Goal: Information Seeking & Learning: Compare options

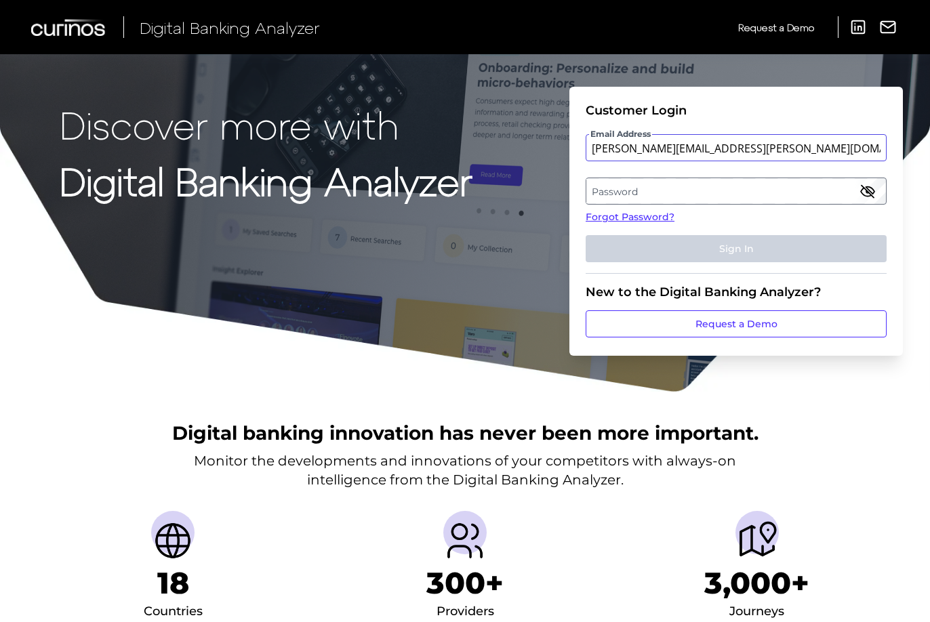
type input "mitali.kripalani@aexp.com"
click at [815, 186] on label "Password" at bounding box center [735, 191] width 299 height 24
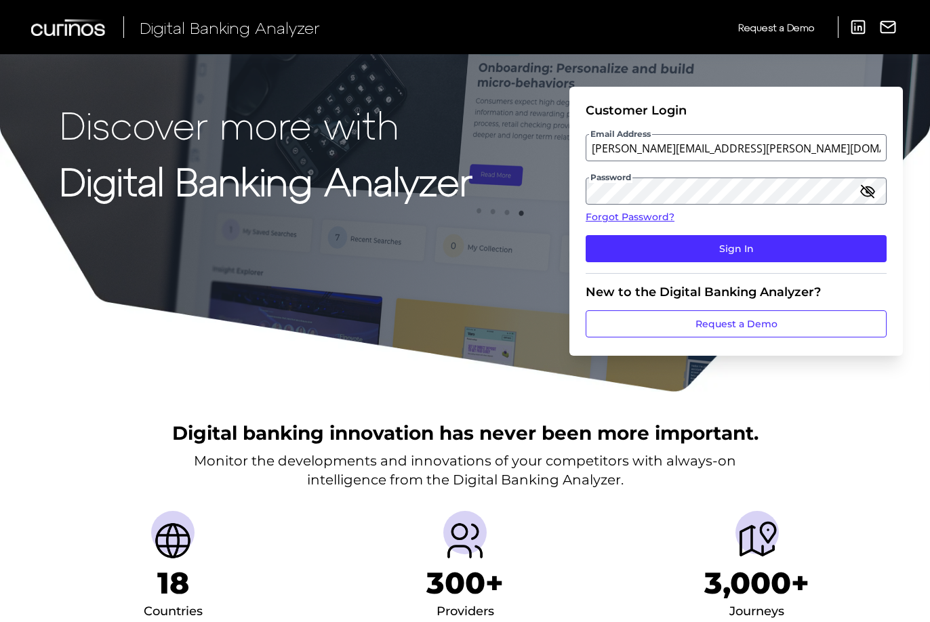
click at [871, 183] on icon "button" at bounding box center [867, 191] width 16 height 16
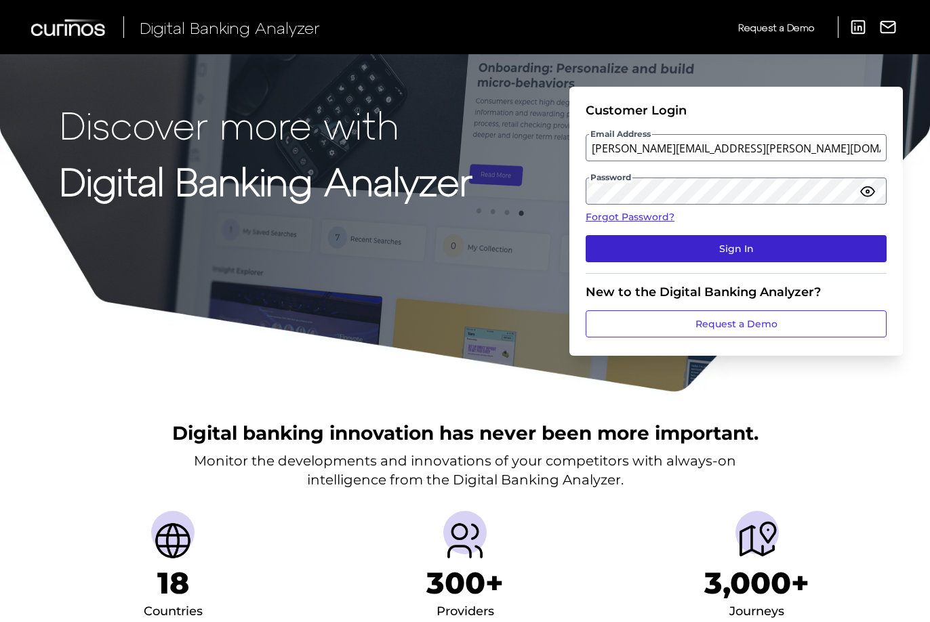
click at [827, 243] on button "Sign In" at bounding box center [735, 248] width 301 height 27
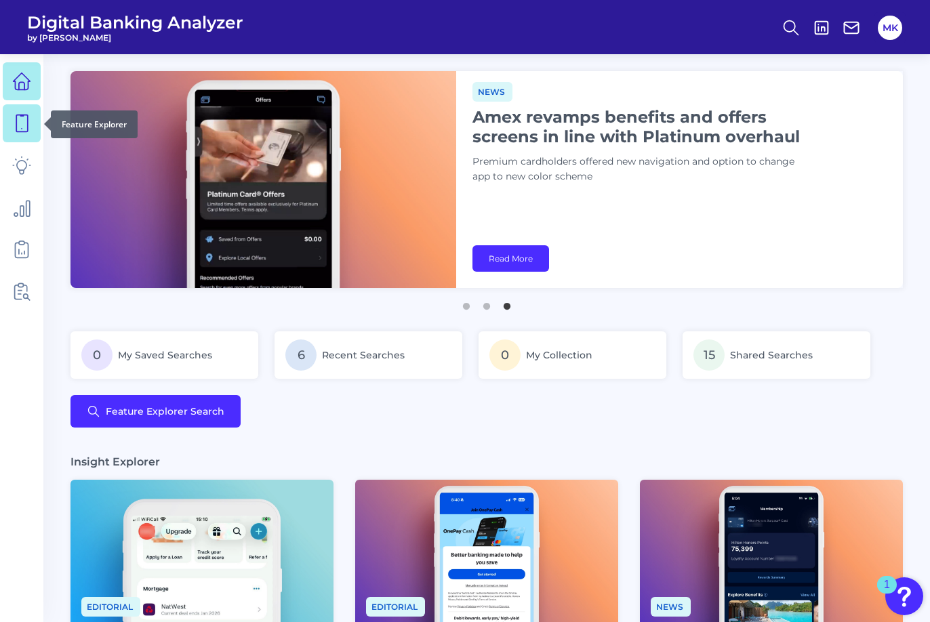
click at [11, 124] on link at bounding box center [22, 123] width 38 height 38
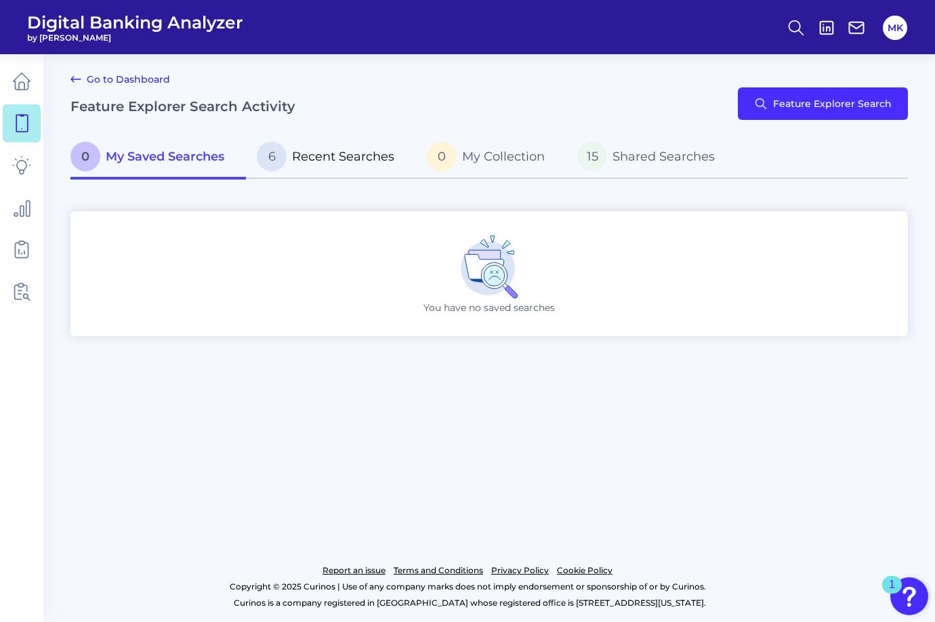
click at [331, 143] on p "6 Recent Searches" at bounding box center [326, 157] width 138 height 30
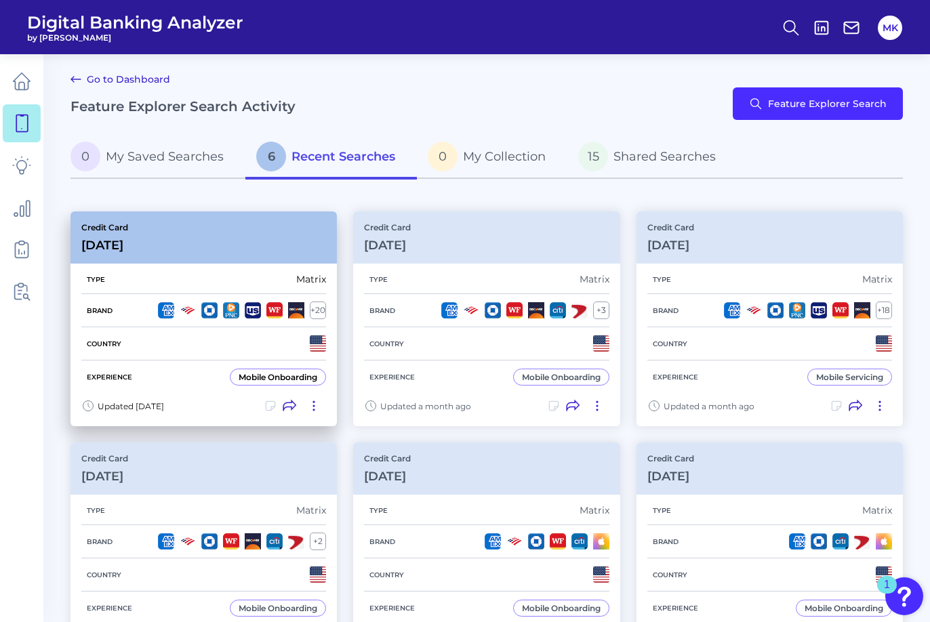
click at [128, 238] on h3 "[DATE]" at bounding box center [104, 245] width 47 height 15
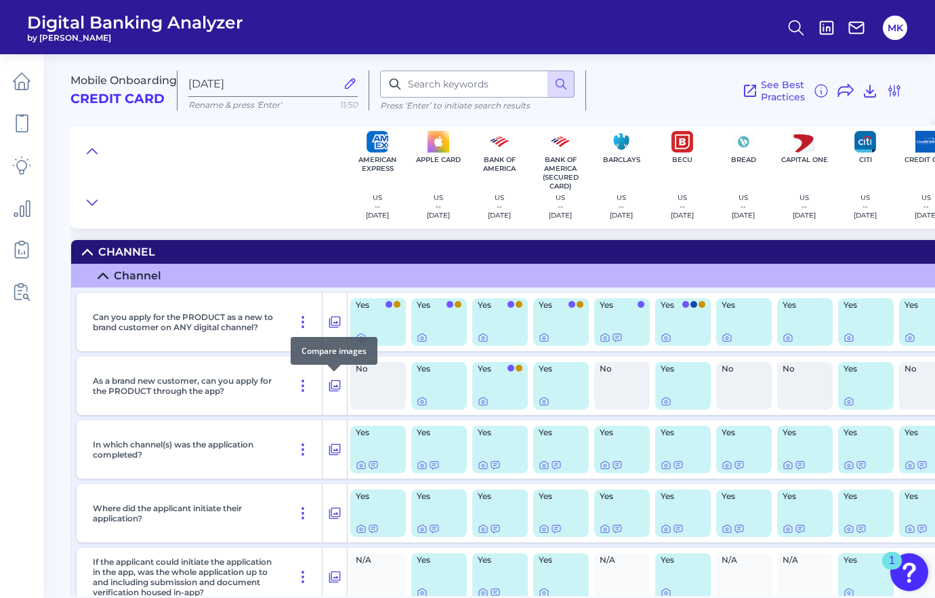
scroll to position [1208, 0]
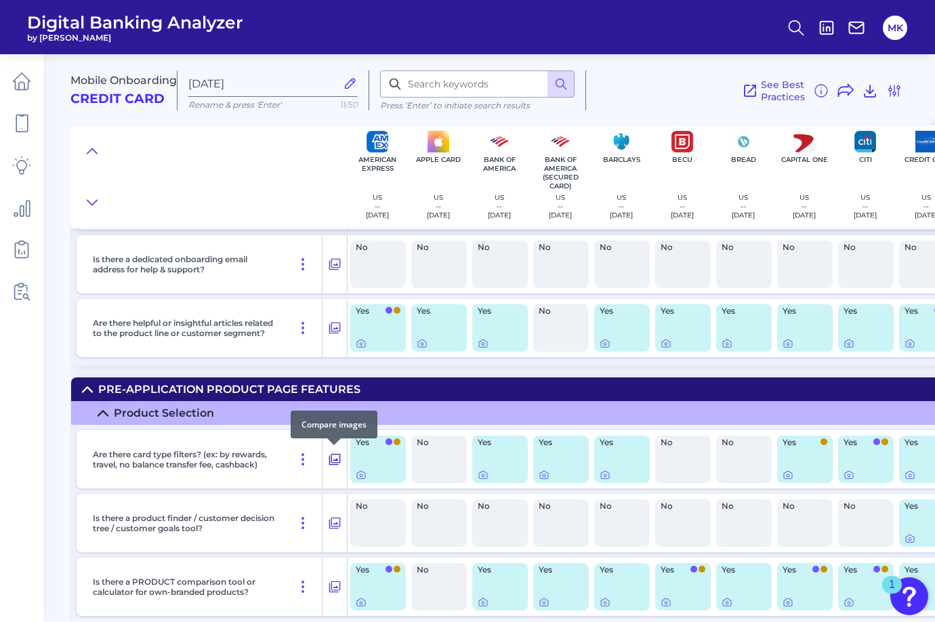
click at [341, 454] on icon at bounding box center [335, 459] width 14 height 16
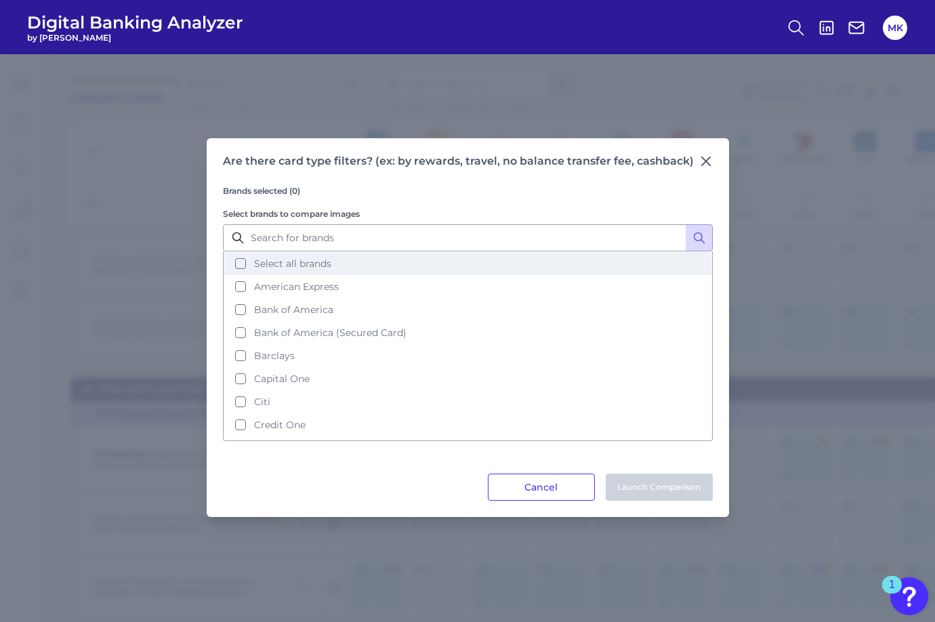
click at [309, 262] on span "Select all brands" at bounding box center [292, 263] width 77 height 12
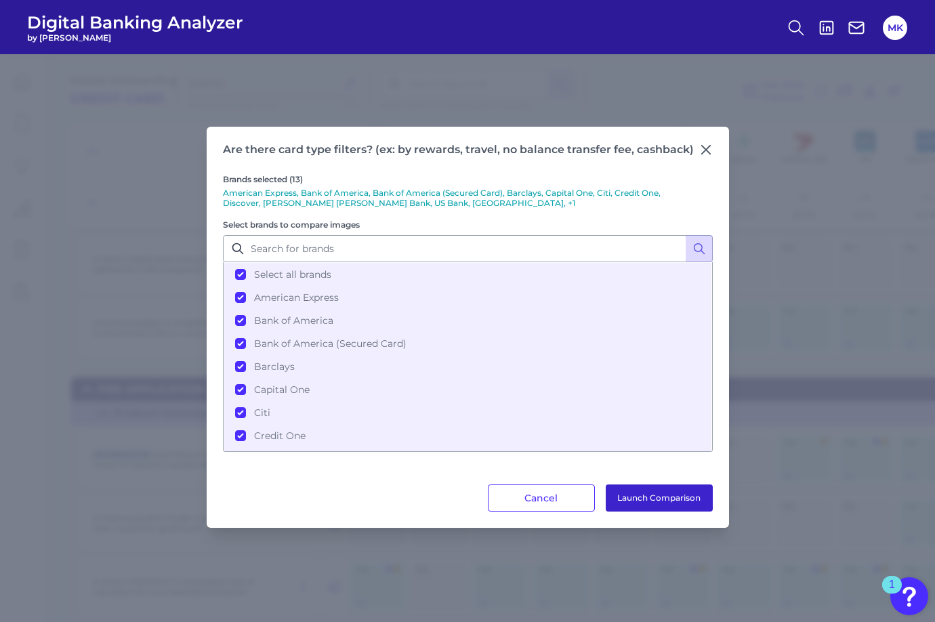
click at [645, 501] on button "Launch Comparison" at bounding box center [659, 497] width 107 height 27
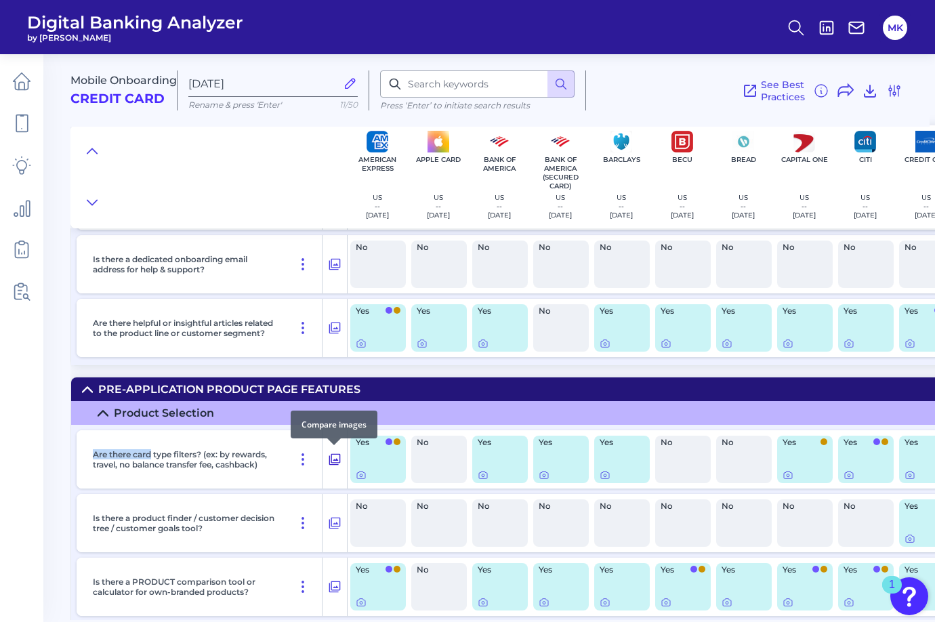
click at [332, 455] on icon at bounding box center [335, 459] width 14 height 16
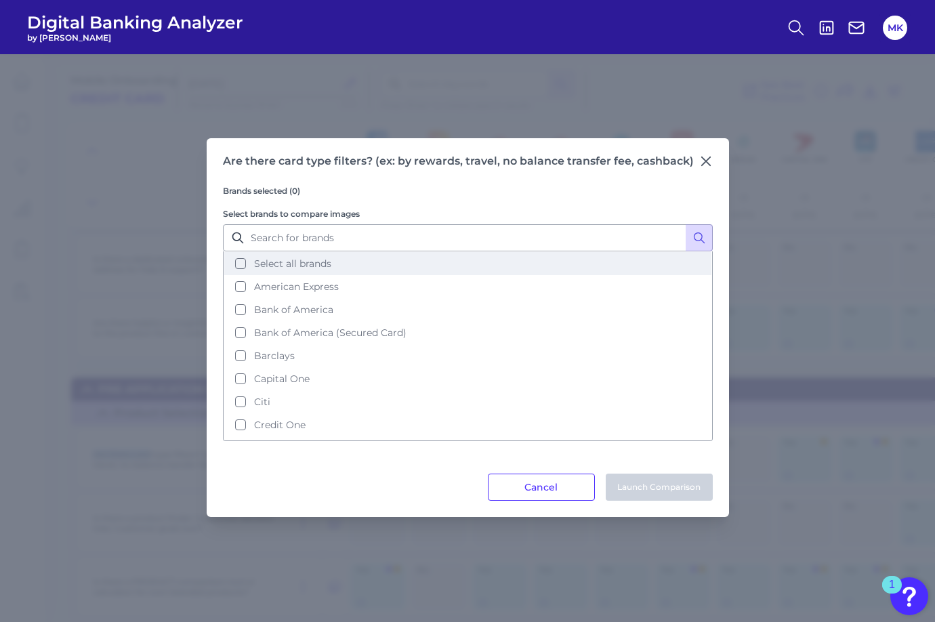
click at [292, 264] on span "Select all brands" at bounding box center [292, 263] width 77 height 12
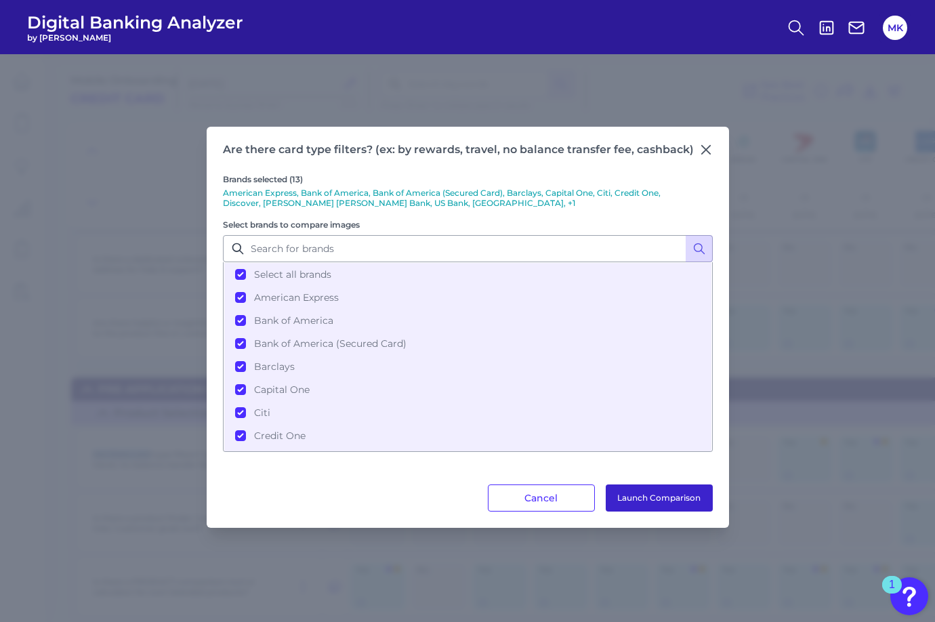
click at [629, 499] on button "Launch Comparison" at bounding box center [659, 497] width 107 height 27
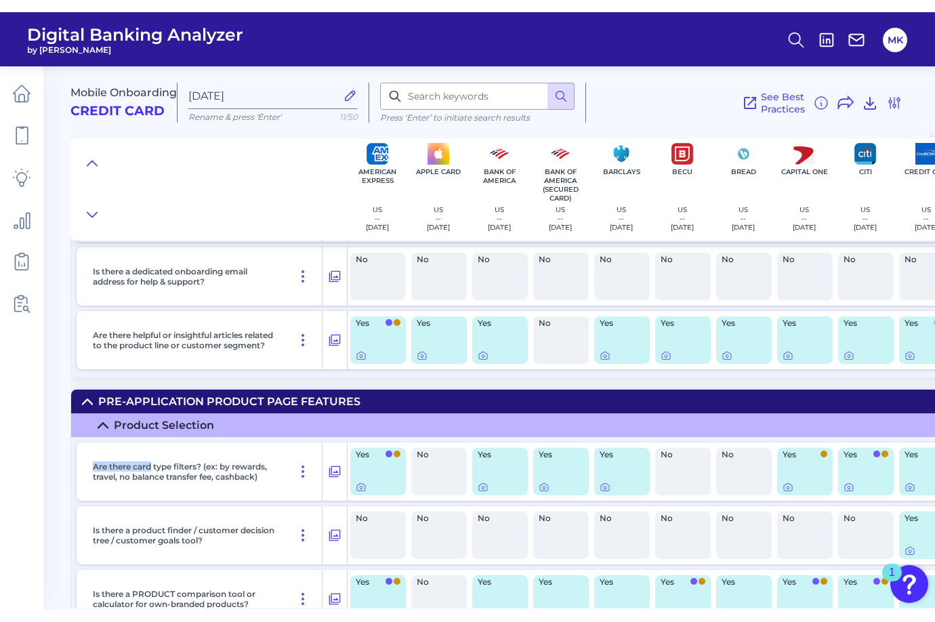
scroll to position [8253, 0]
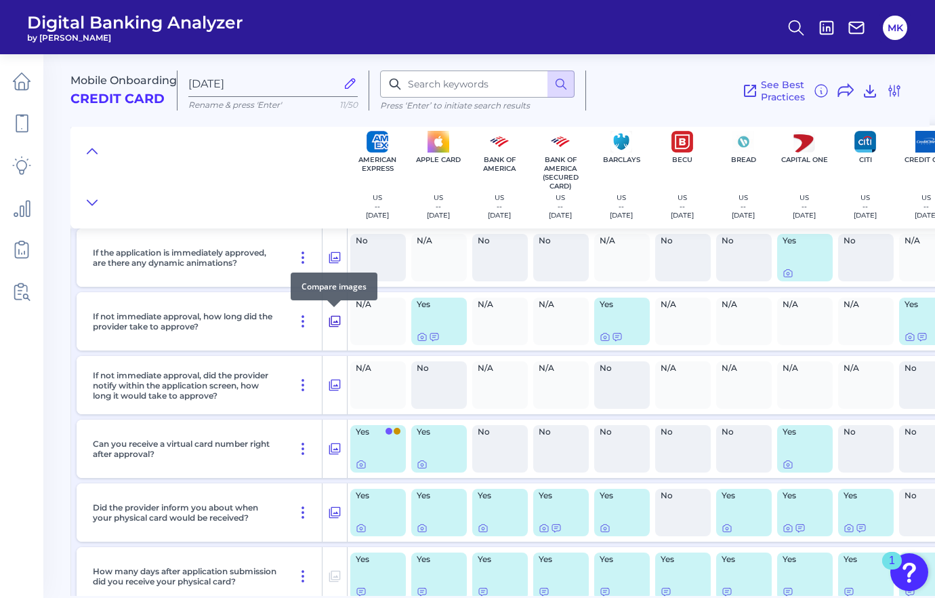
click at [338, 326] on icon at bounding box center [335, 321] width 14 height 16
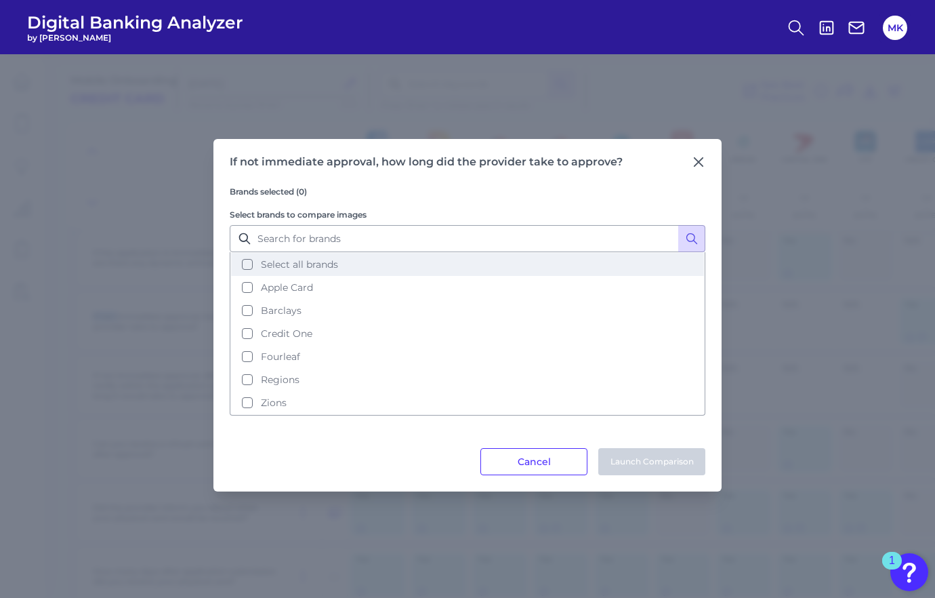
click at [286, 253] on button "Select all brands" at bounding box center [467, 264] width 473 height 23
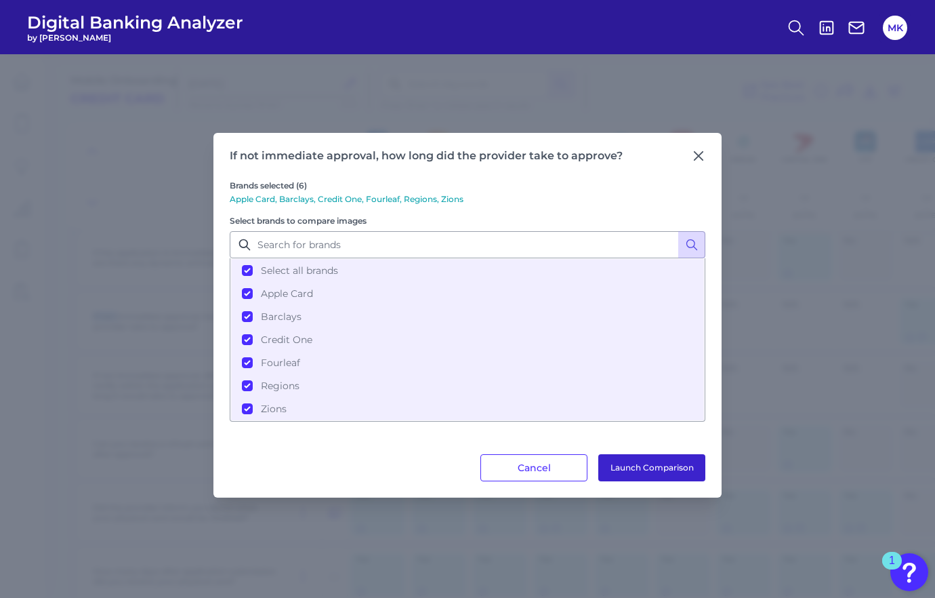
click at [636, 455] on button "Launch Comparison" at bounding box center [651, 467] width 107 height 27
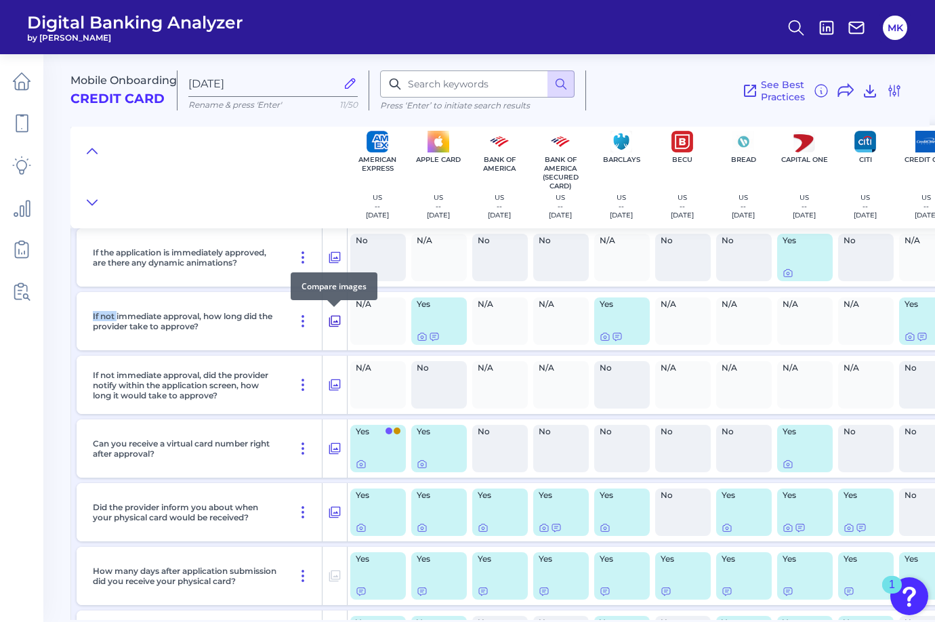
click at [337, 323] on icon at bounding box center [335, 322] width 12 height 12
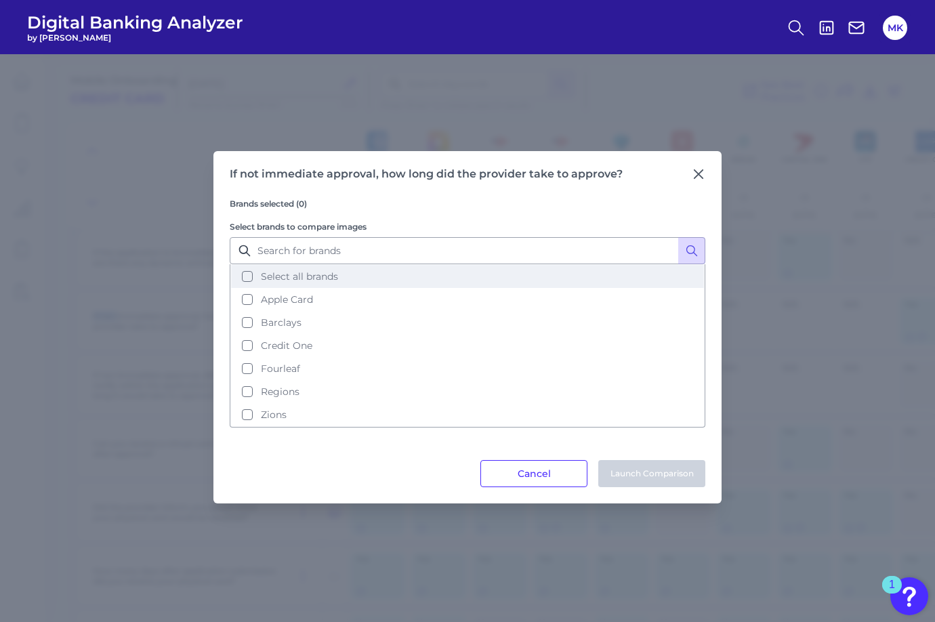
click at [317, 275] on span "Select all brands" at bounding box center [299, 276] width 77 height 12
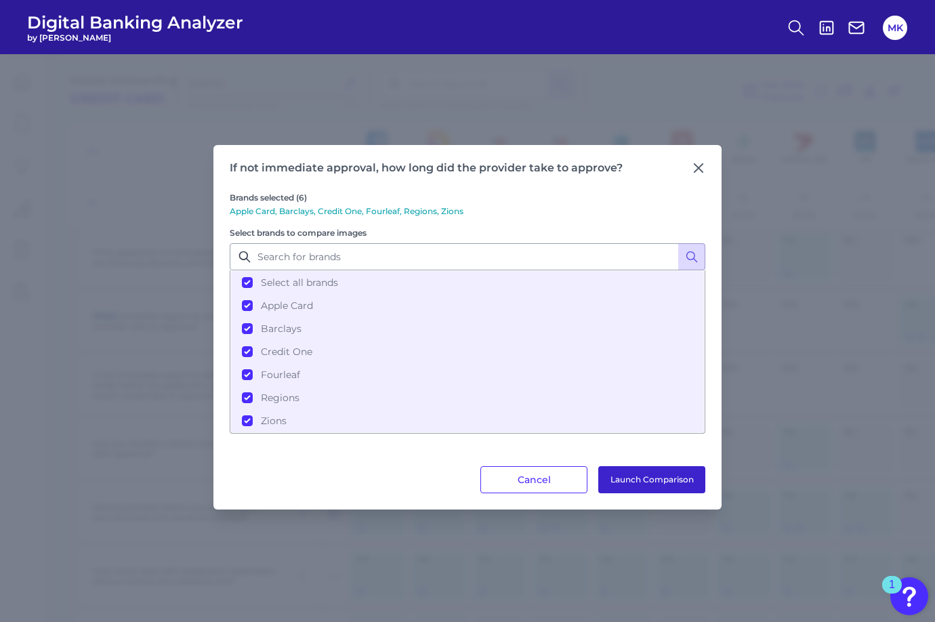
click at [663, 482] on button "Launch Comparison" at bounding box center [651, 479] width 107 height 27
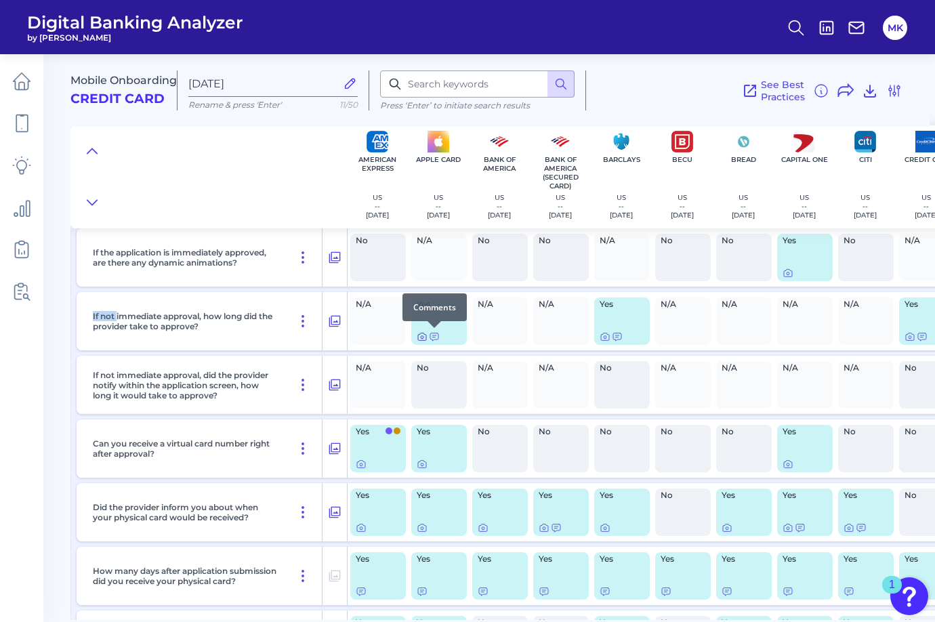
click at [421, 335] on icon at bounding box center [422, 336] width 11 height 11
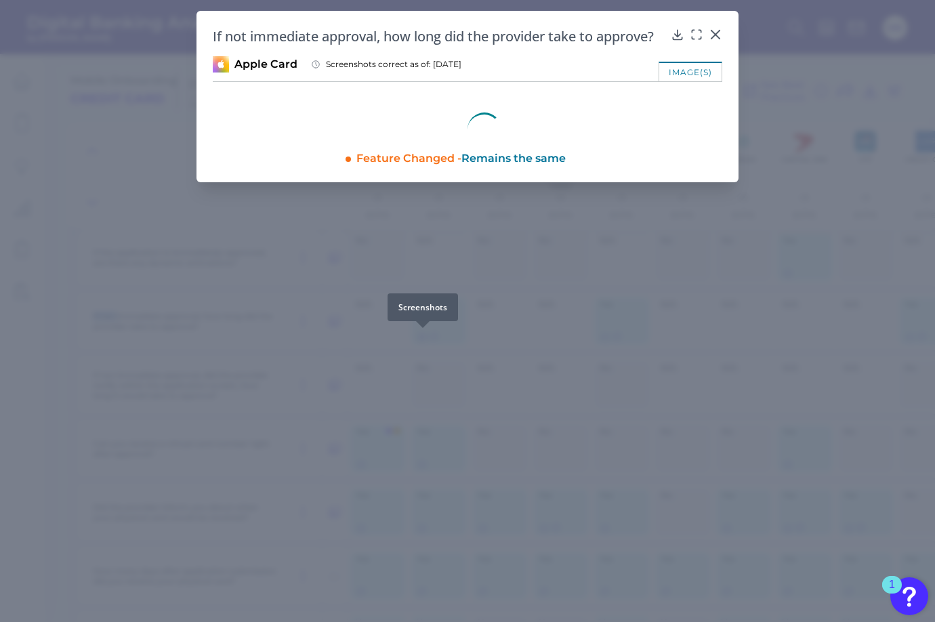
click at [421, 335] on icon at bounding box center [422, 336] width 11 height 11
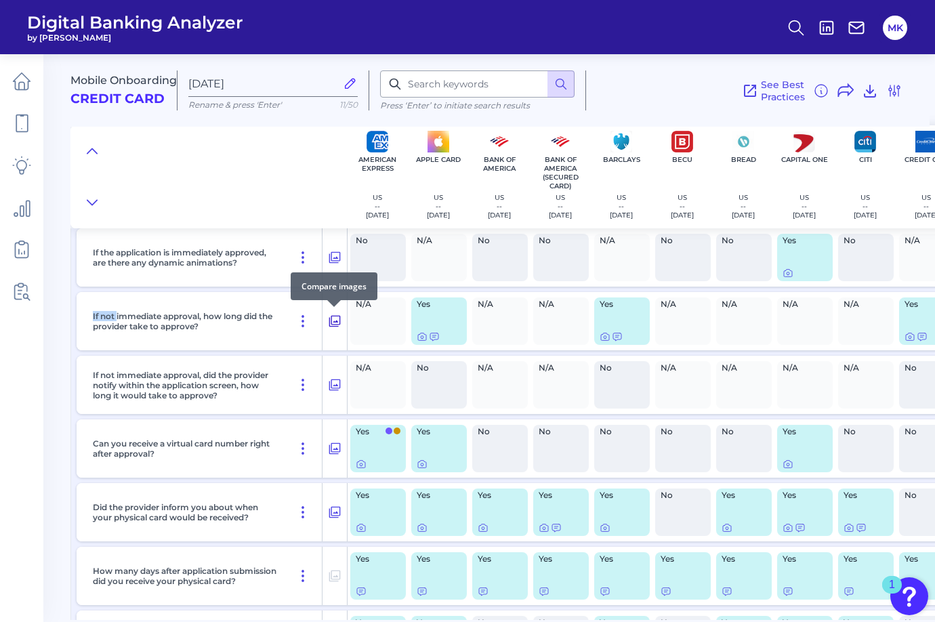
click at [329, 321] on icon at bounding box center [335, 322] width 12 height 12
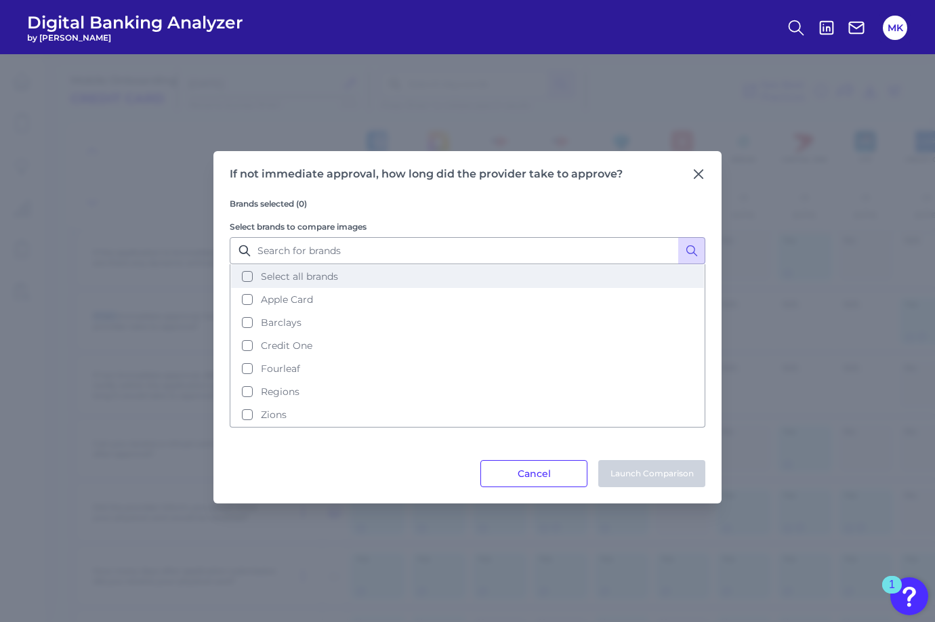
click at [305, 276] on span "Select all brands" at bounding box center [299, 276] width 77 height 12
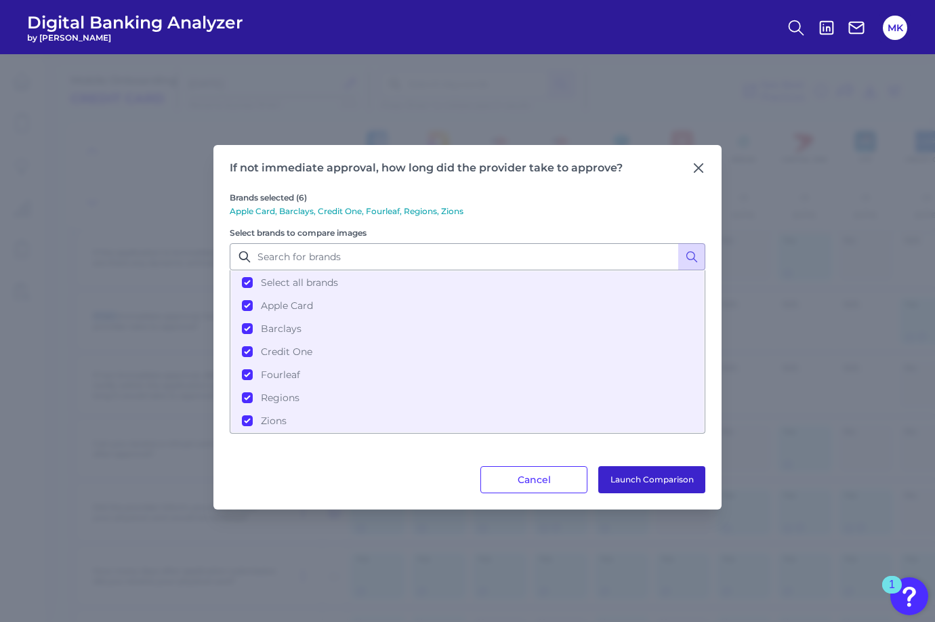
click at [662, 474] on button "Launch Comparison" at bounding box center [651, 479] width 107 height 27
